Goal: Transaction & Acquisition: Purchase product/service

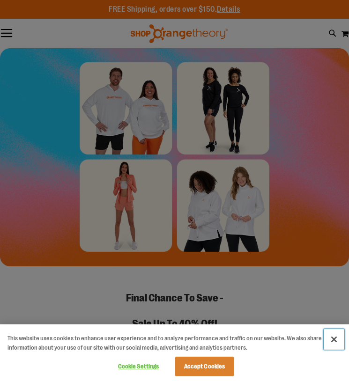
click at [330, 340] on button "Close" at bounding box center [333, 339] width 21 height 21
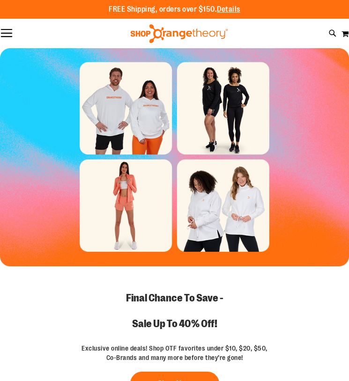
click at [5, 35] on button "Toggle Nav" at bounding box center [6, 33] width 13 height 9
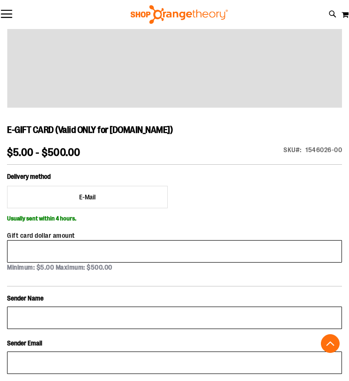
scroll to position [275, 0]
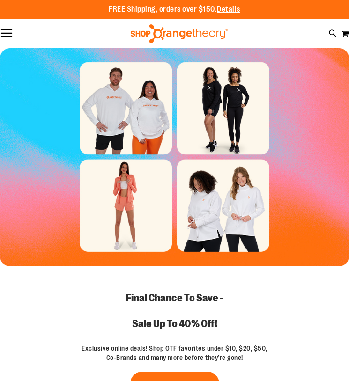
click at [11, 34] on button "Toggle Nav" at bounding box center [6, 33] width 13 height 9
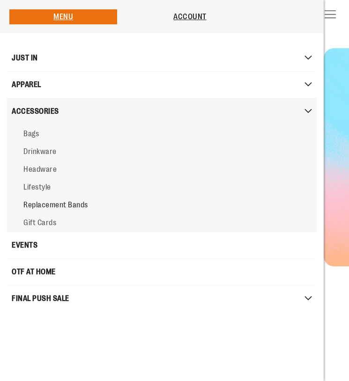
click at [59, 204] on span "Replacement Bands" at bounding box center [55, 205] width 65 height 8
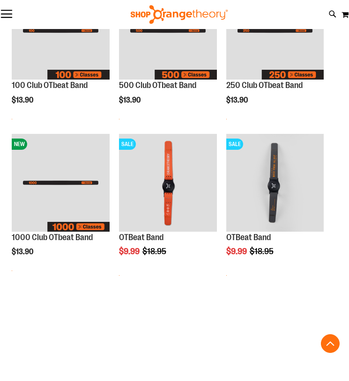
scroll to position [183, 0]
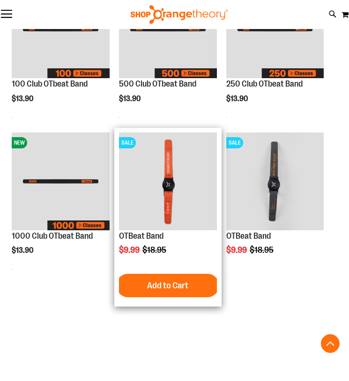
click at [176, 216] on img "product" at bounding box center [168, 181] width 98 height 98
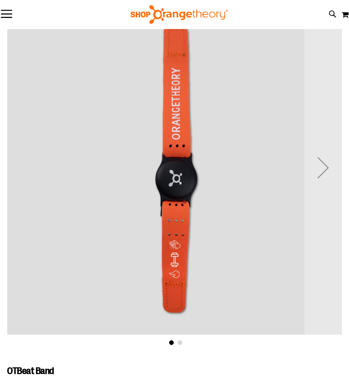
scroll to position [57, 0]
click at [328, 172] on div "Next" at bounding box center [322, 167] width 37 height 37
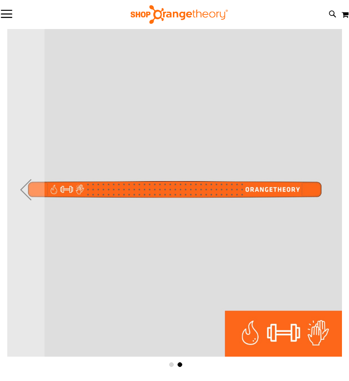
scroll to position [0, 0]
